Goal: Information Seeking & Learning: Learn about a topic

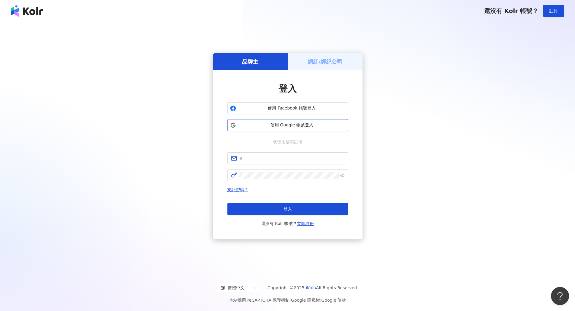
click at [278, 128] on button "使用 Google 帳號登入" at bounding box center [287, 125] width 121 height 12
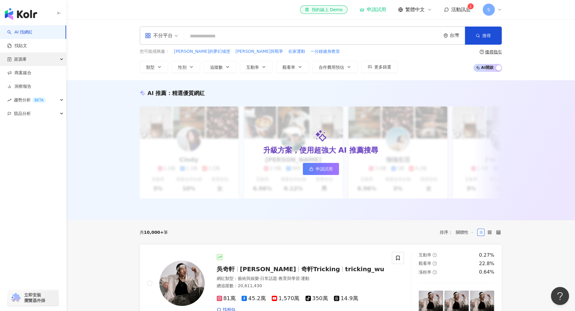
click at [30, 61] on div "資源庫" at bounding box center [33, 59] width 66 height 14
click at [29, 71] on link "網紅管理" at bounding box center [22, 73] width 17 height 6
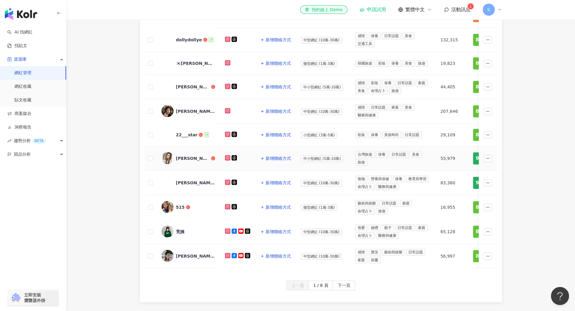
scroll to position [200, 0]
click at [347, 287] on span "下一頁" at bounding box center [343, 286] width 13 height 10
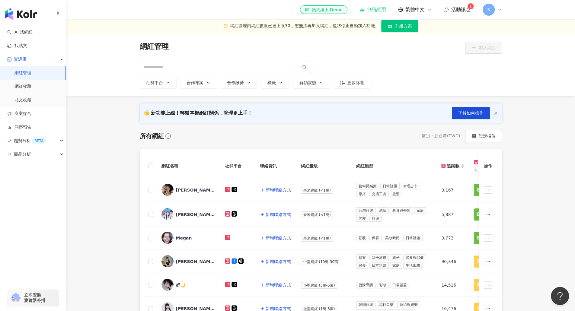
scroll to position [0, 0]
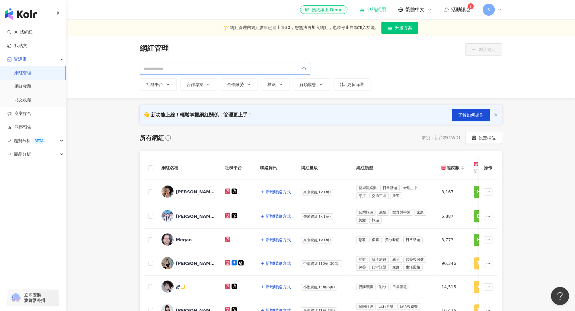
click at [195, 68] on input "search" at bounding box center [221, 68] width 157 height 7
type input "*****"
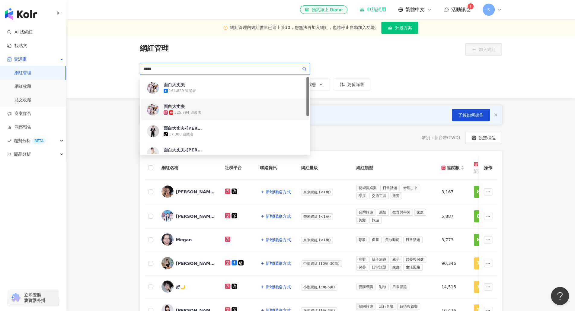
click at [191, 107] on span "面白大丈夫" at bounding box center [182, 106] width 39 height 6
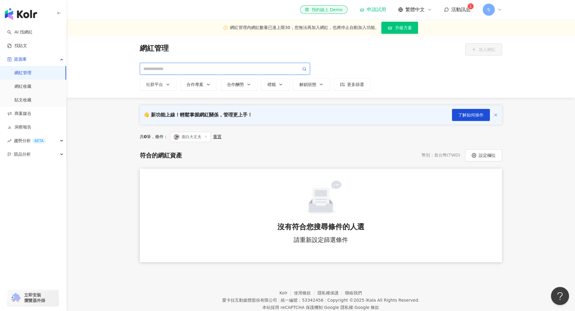
click at [169, 67] on input "search" at bounding box center [221, 68] width 157 height 7
click at [209, 137] on span "面白大丈夫" at bounding box center [190, 137] width 40 height 10
click at [207, 136] on icon at bounding box center [205, 136] width 3 height 3
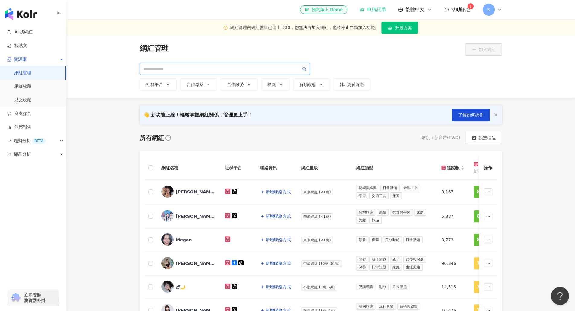
click at [193, 68] on input "search" at bounding box center [221, 68] width 157 height 7
click at [33, 34] on link "AI 找網紅" at bounding box center [19, 32] width 25 height 6
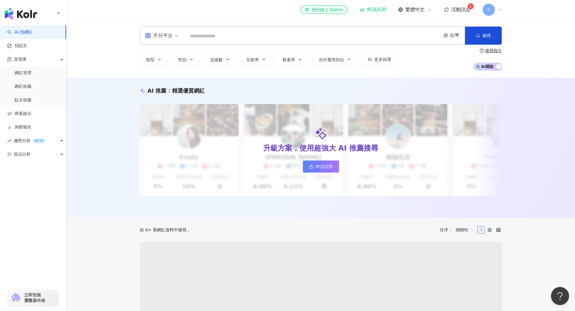
click at [207, 34] on input "search" at bounding box center [312, 35] width 252 height 11
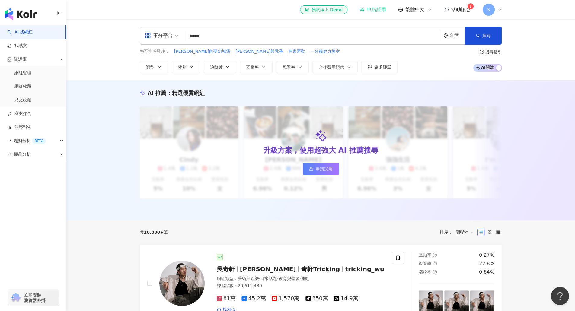
type input "*****"
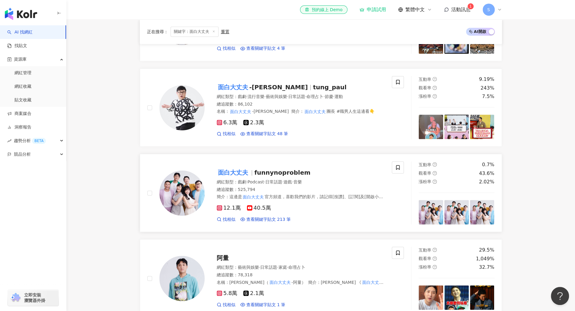
scroll to position [241, 0]
click at [268, 176] on span "funnynoproblem" at bounding box center [282, 172] width 56 height 7
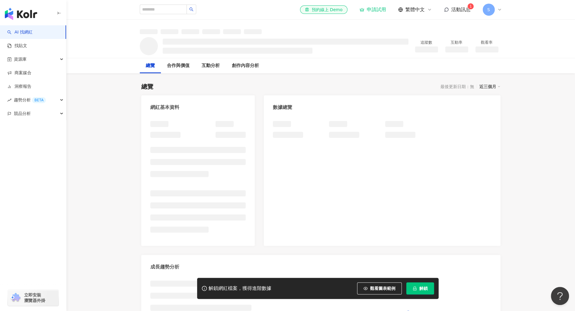
click at [419, 290] on span "解鎖" at bounding box center [423, 288] width 8 height 5
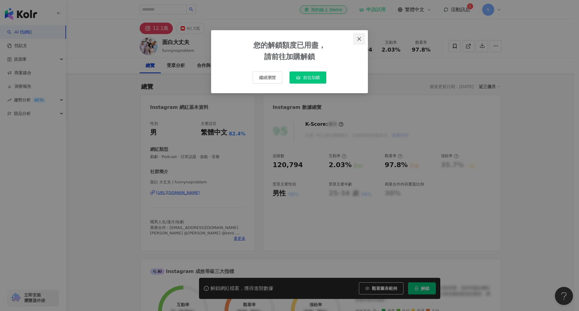
click at [358, 40] on icon "close" at bounding box center [359, 39] width 4 height 4
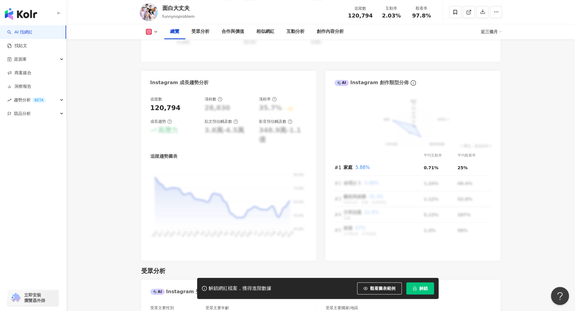
scroll to position [302, 0]
